Goal: Information Seeking & Learning: Learn about a topic

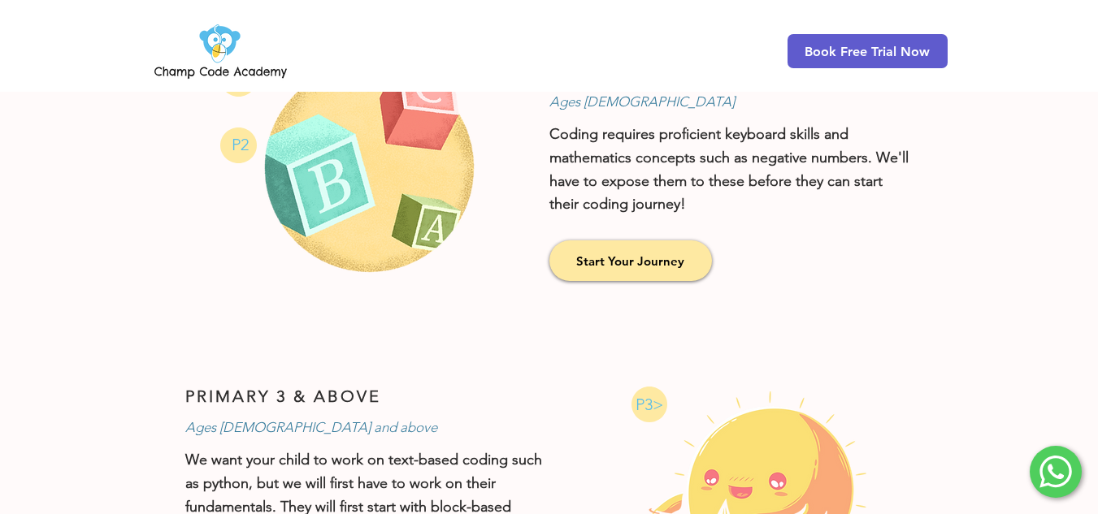
scroll to position [934, 0]
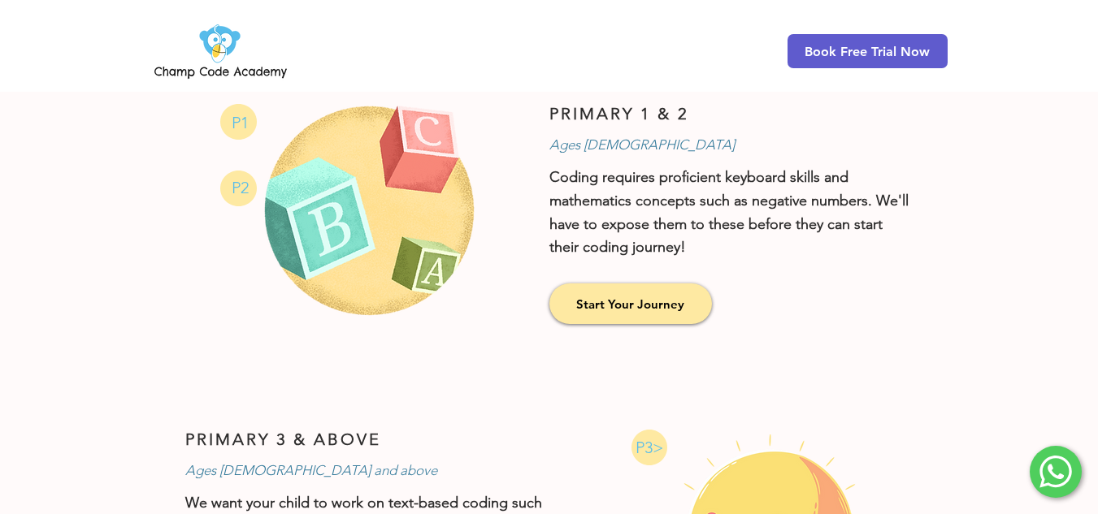
drag, startPoint x: 1109, startPoint y: 50, endPoint x: 1109, endPoint y: 191, distance: 141.4
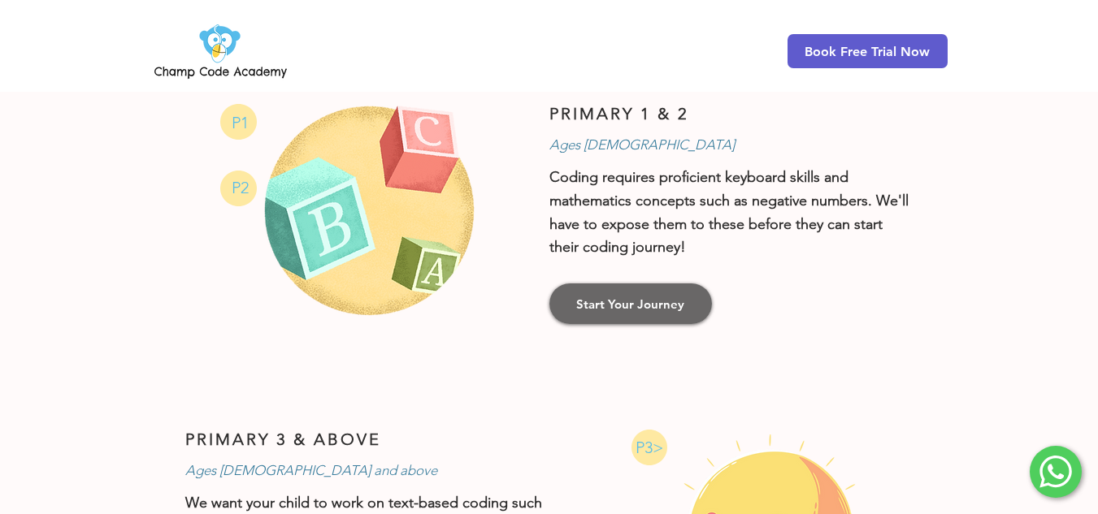
click at [608, 316] on link "Start Your Journey" at bounding box center [630, 304] width 163 height 41
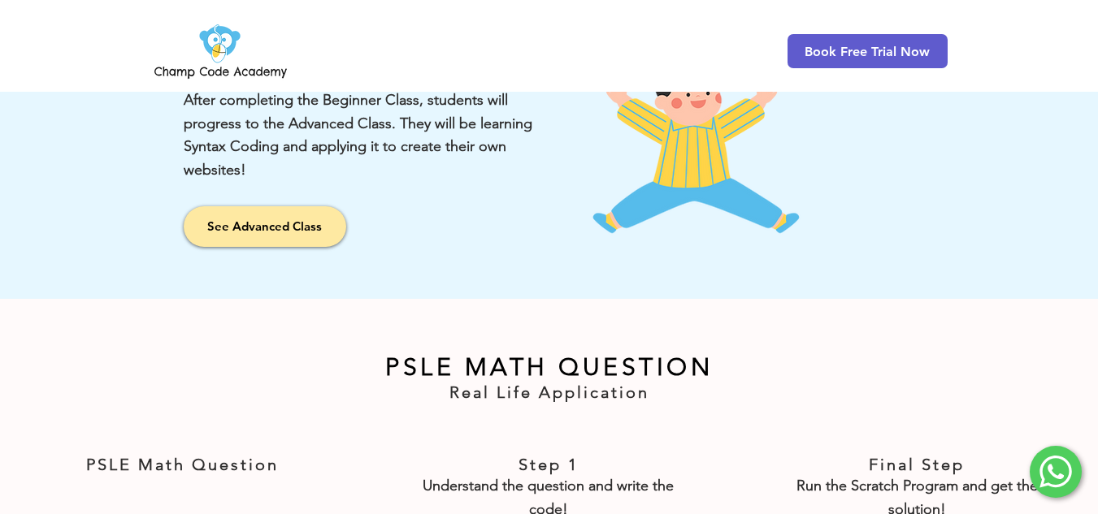
scroll to position [2230, 0]
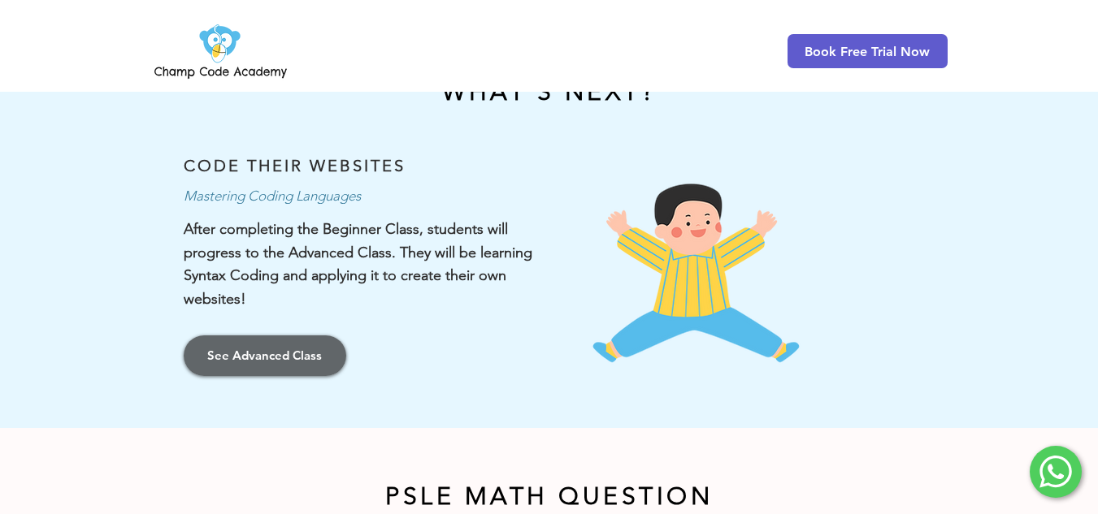
click at [321, 347] on span "See Advanced Class" at bounding box center [264, 355] width 115 height 17
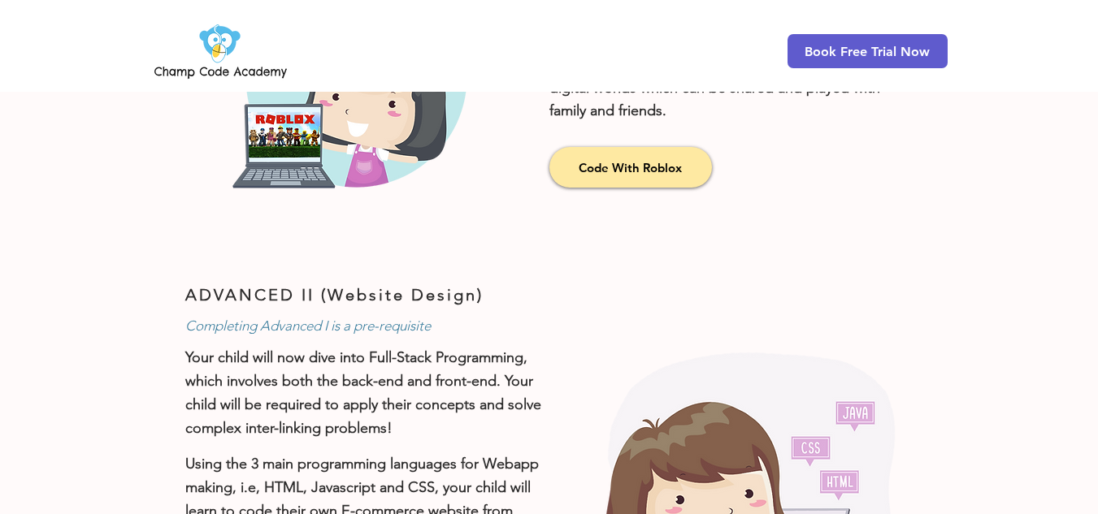
scroll to position [470, 0]
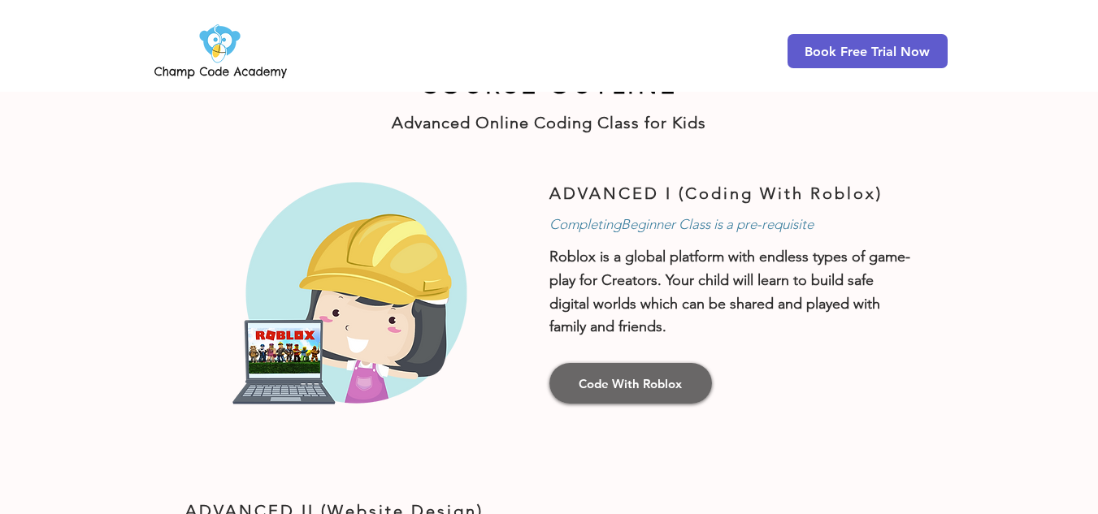
click at [606, 398] on link "Code With Roblox" at bounding box center [630, 383] width 163 height 41
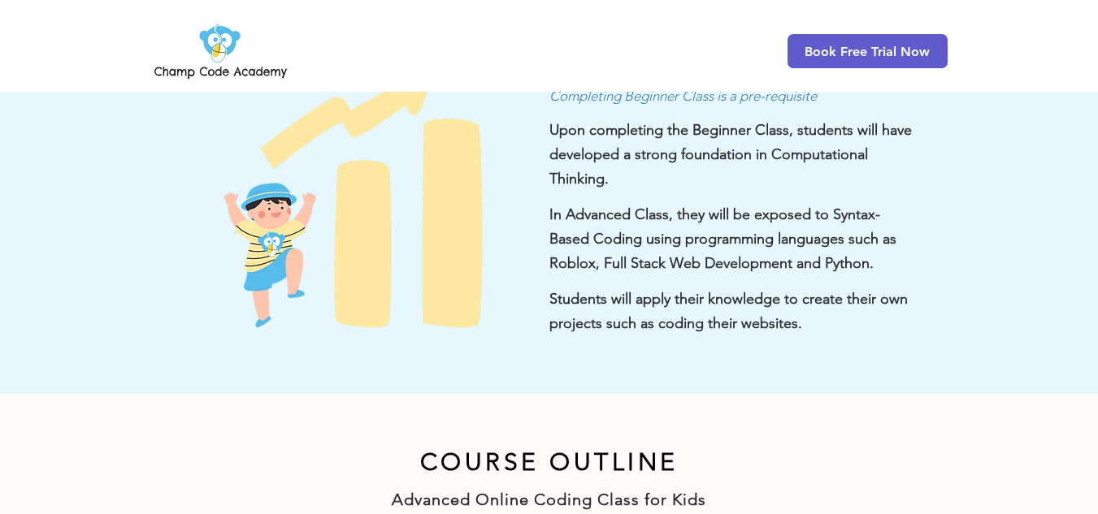
scroll to position [0, 0]
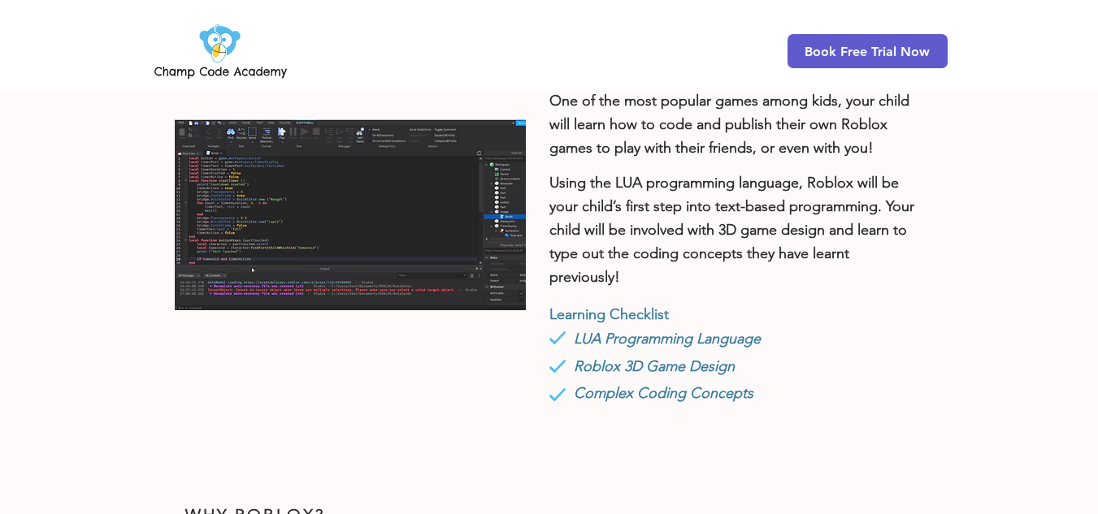
scroll to position [618, 0]
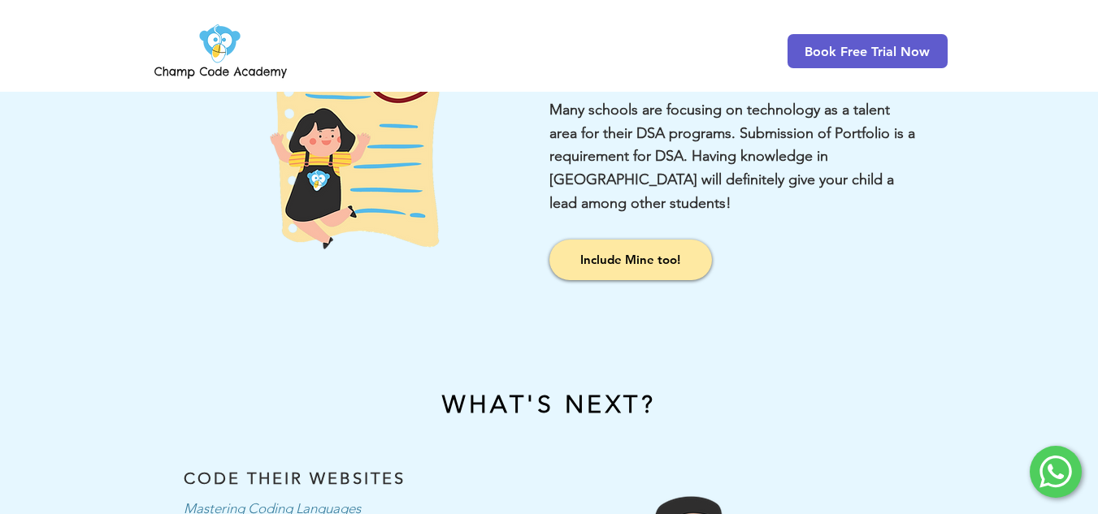
scroll to position [1899, 0]
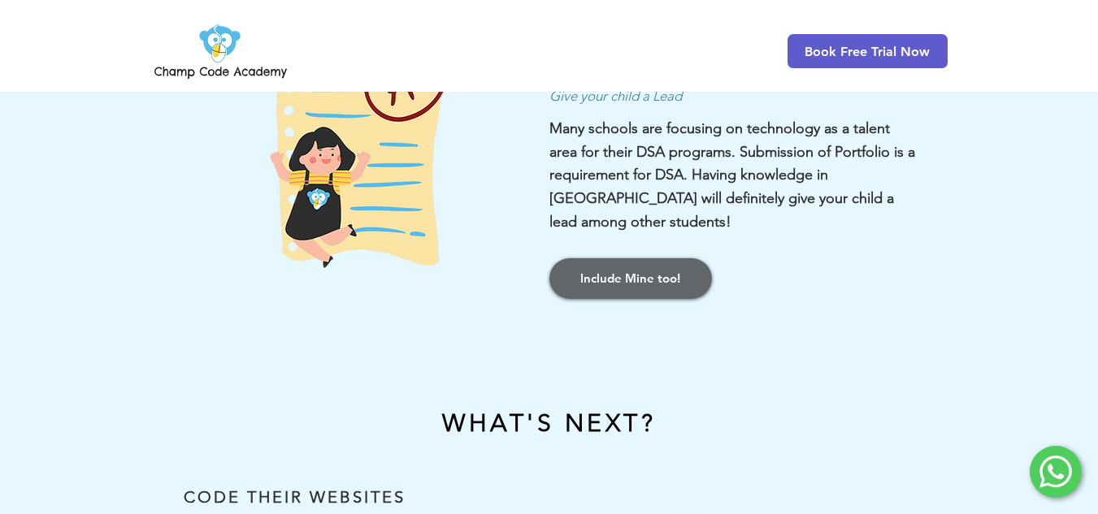
click at [627, 263] on link "Include Mine too!" at bounding box center [630, 278] width 163 height 41
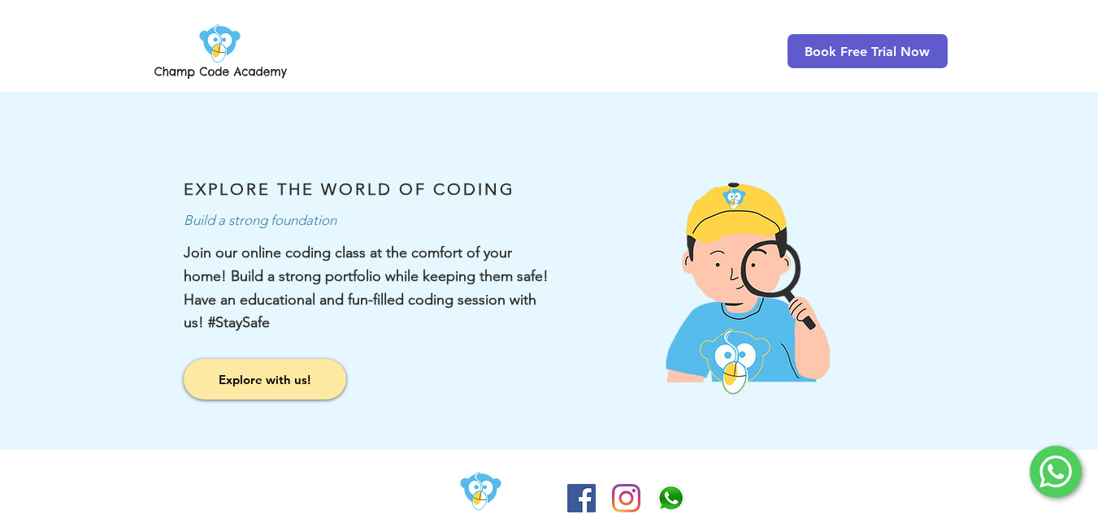
scroll to position [1825, 0]
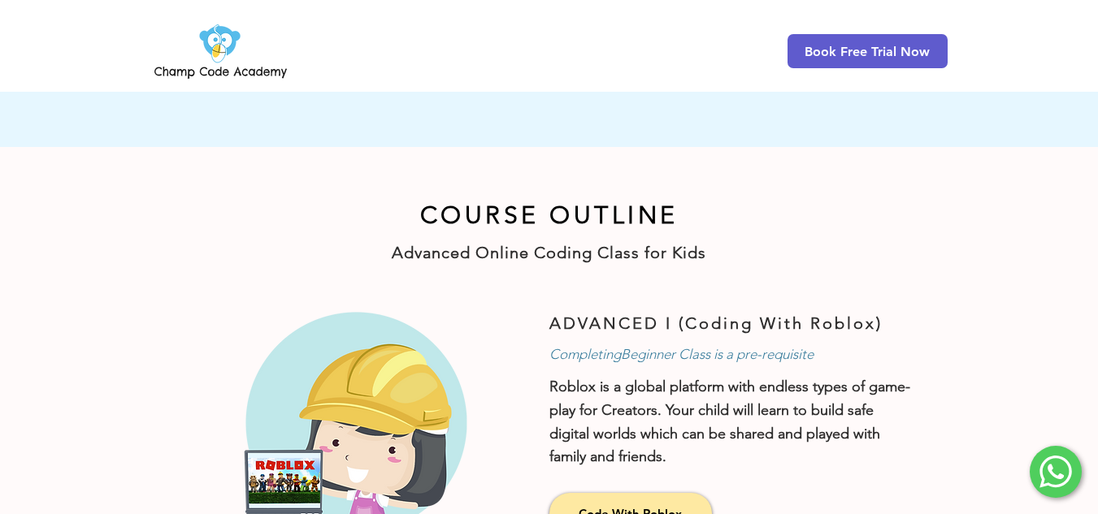
scroll to position [389, 0]
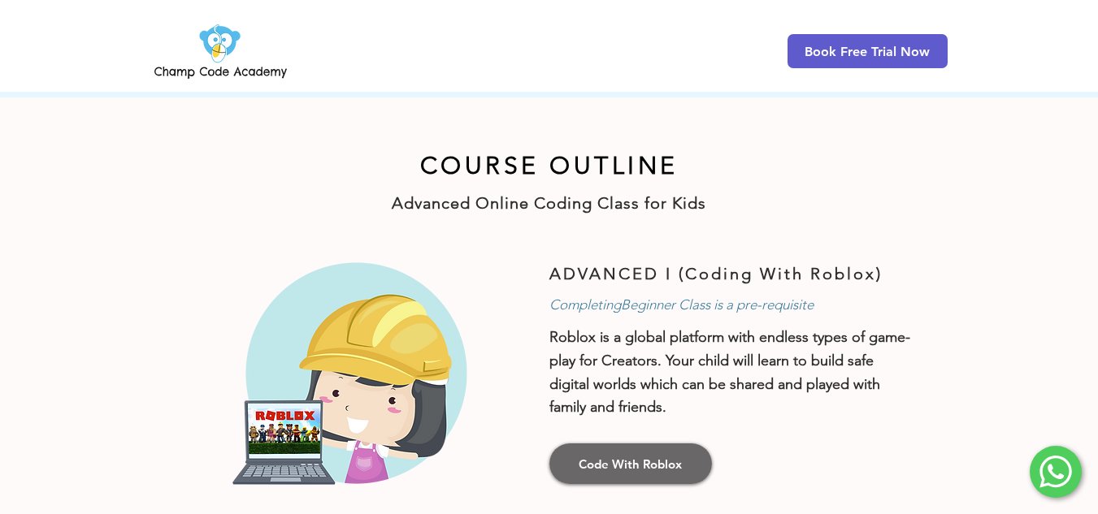
click at [623, 467] on span "Code With Roblox" at bounding box center [630, 464] width 103 height 17
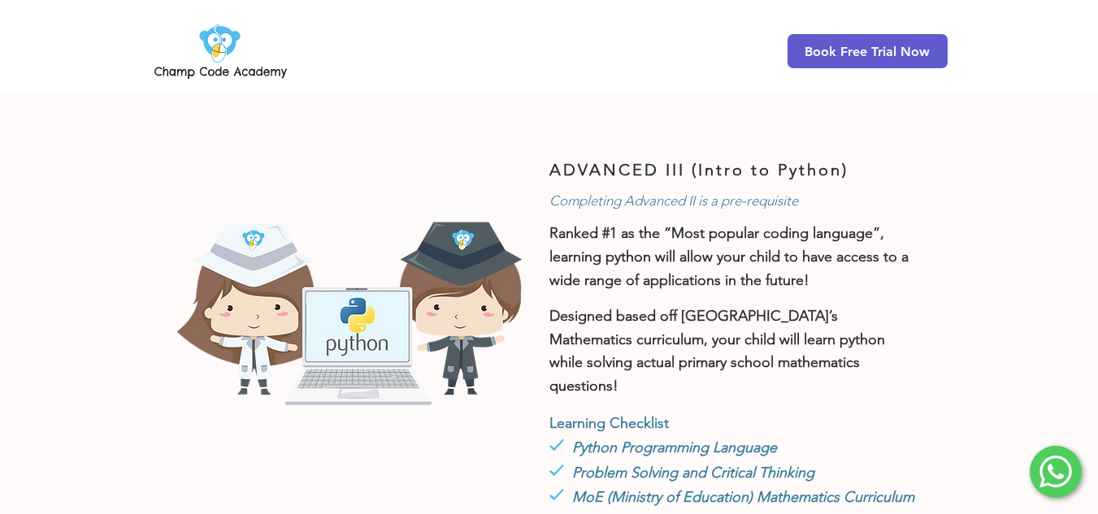
scroll to position [1631, 0]
